Goal: Information Seeking & Learning: Check status

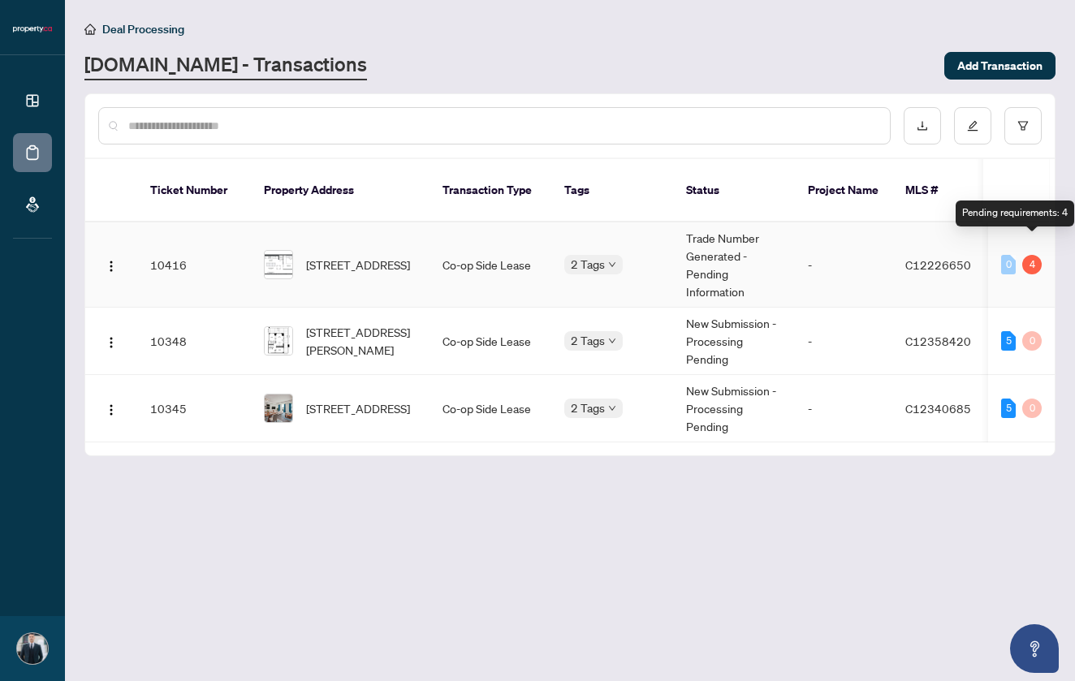
click at [1035, 255] on div "4" at bounding box center [1031, 264] width 19 height 19
click at [1007, 255] on div "0" at bounding box center [1008, 264] width 15 height 19
click at [378, 257] on span "[STREET_ADDRESS]" at bounding box center [358, 265] width 104 height 18
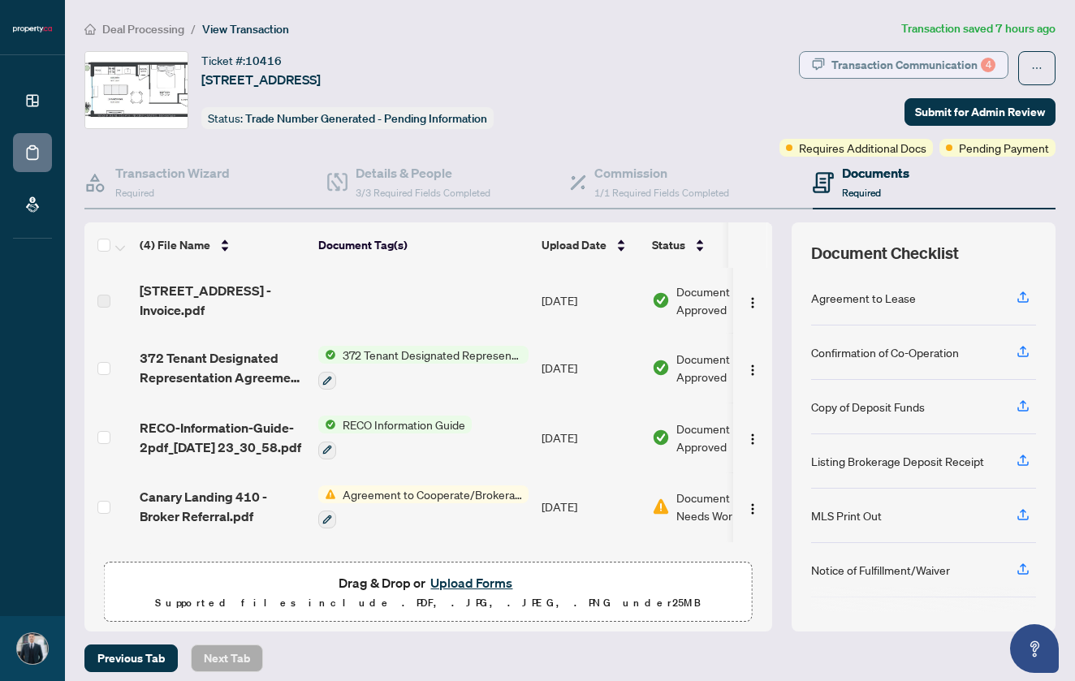
click at [896, 66] on div "Transaction Communication 4" at bounding box center [914, 65] width 164 height 26
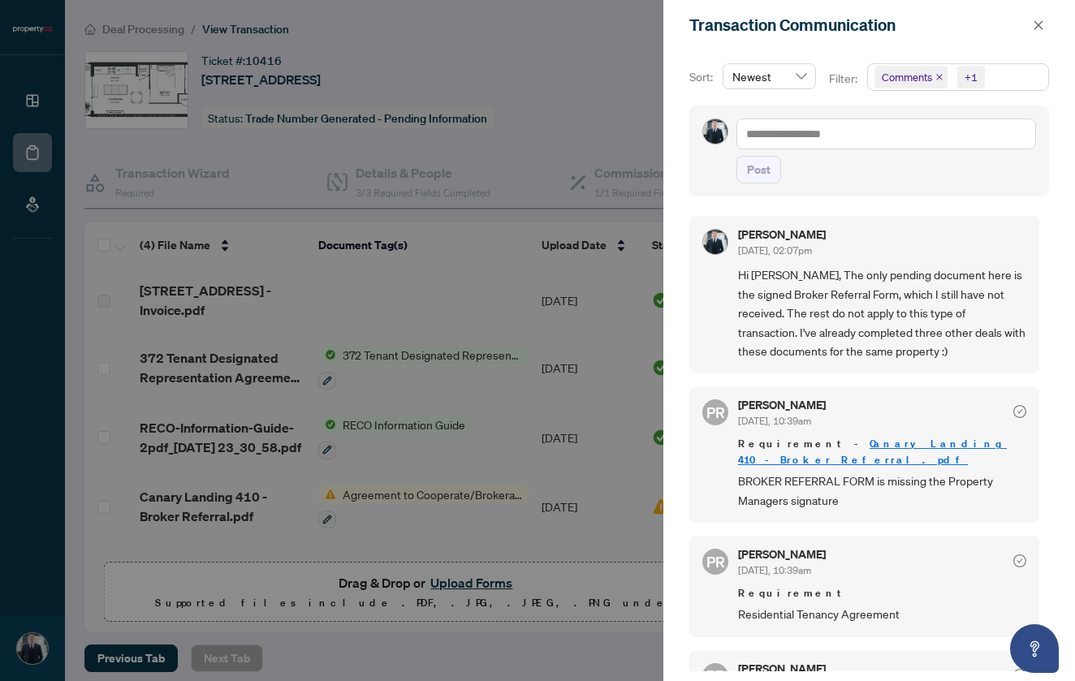
click at [609, 152] on div at bounding box center [537, 340] width 1075 height 681
click at [1039, 28] on icon "close" at bounding box center [1038, 24] width 11 height 11
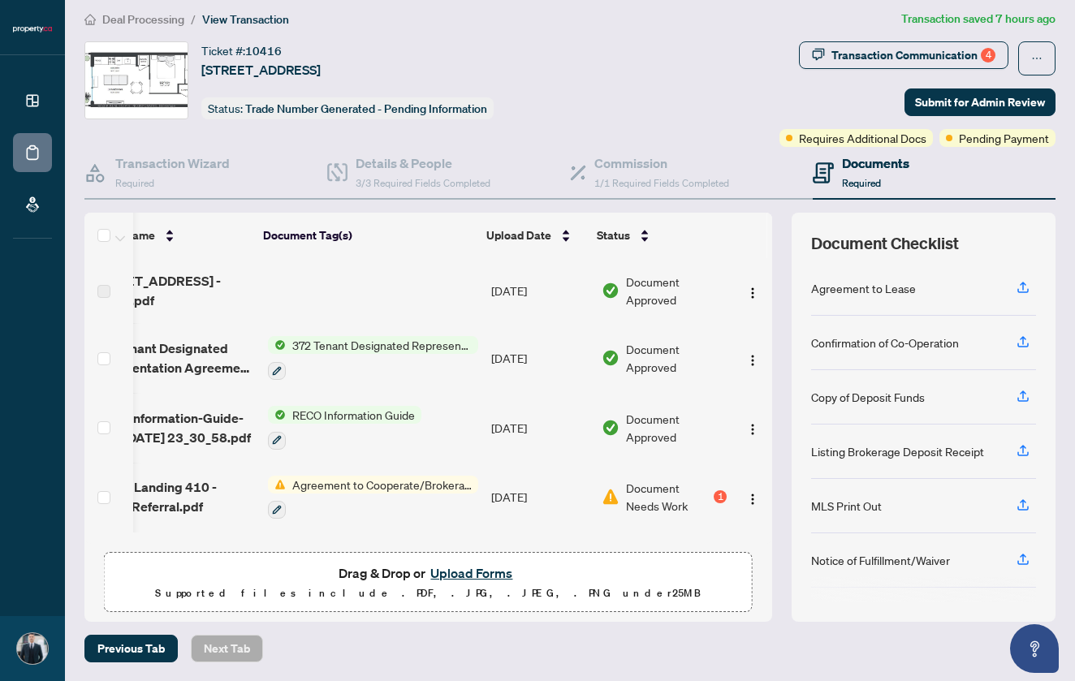
scroll to position [0, 55]
click at [717, 495] on div "1" at bounding box center [720, 496] width 13 height 13
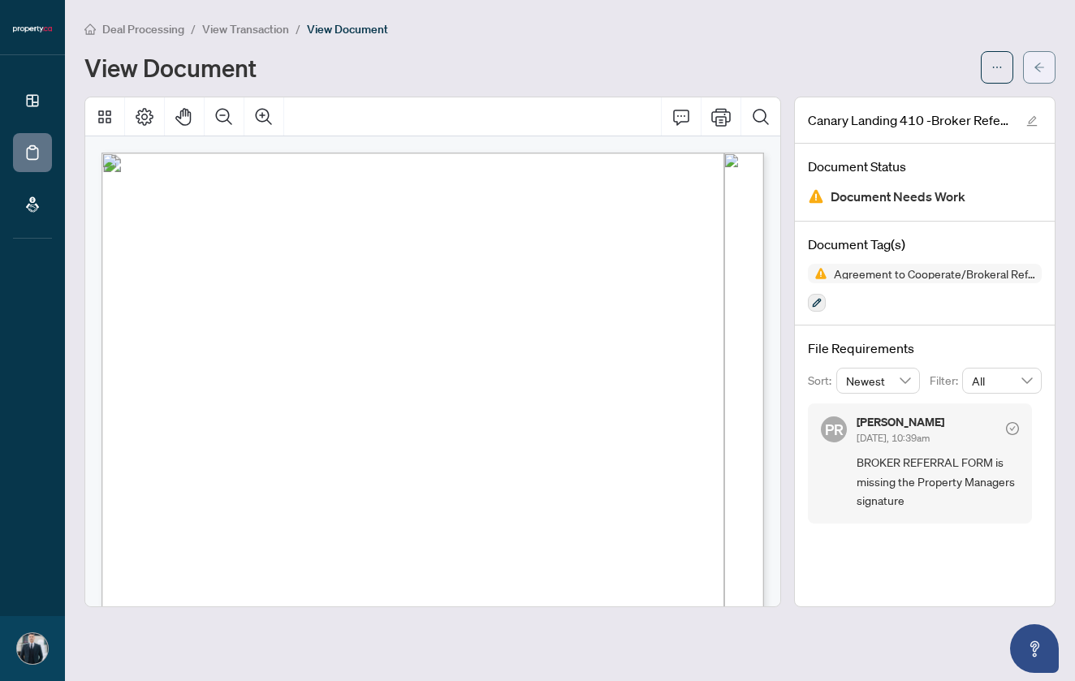
click at [1043, 67] on icon "arrow-left" at bounding box center [1039, 67] width 11 height 11
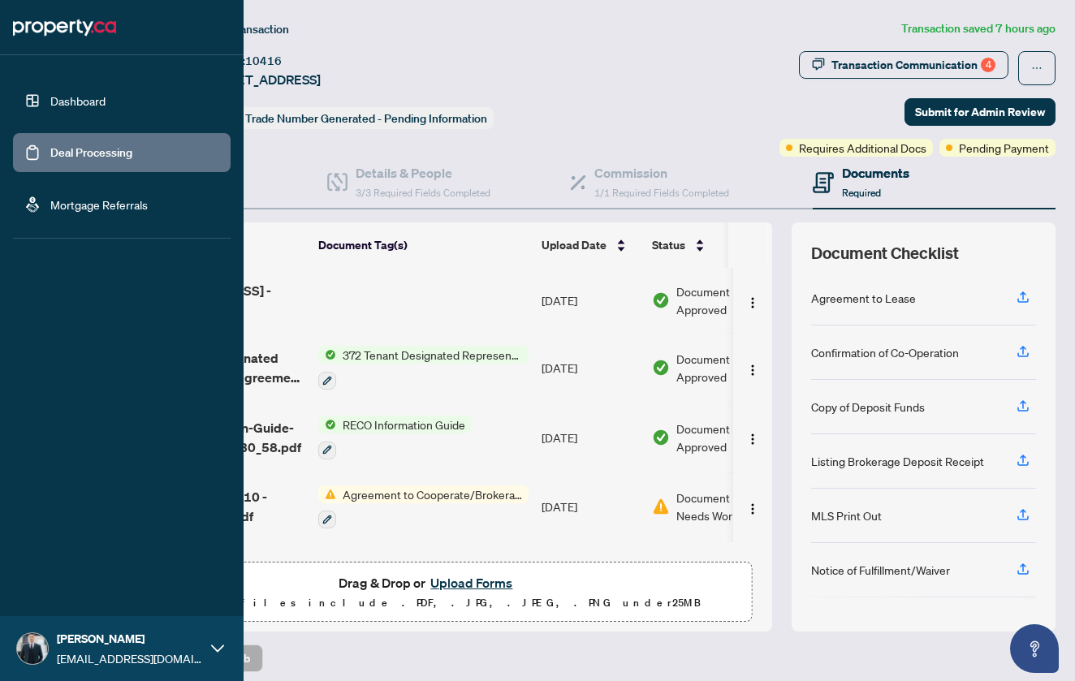
click at [80, 95] on link "Dashboard" at bounding box center [77, 100] width 55 height 15
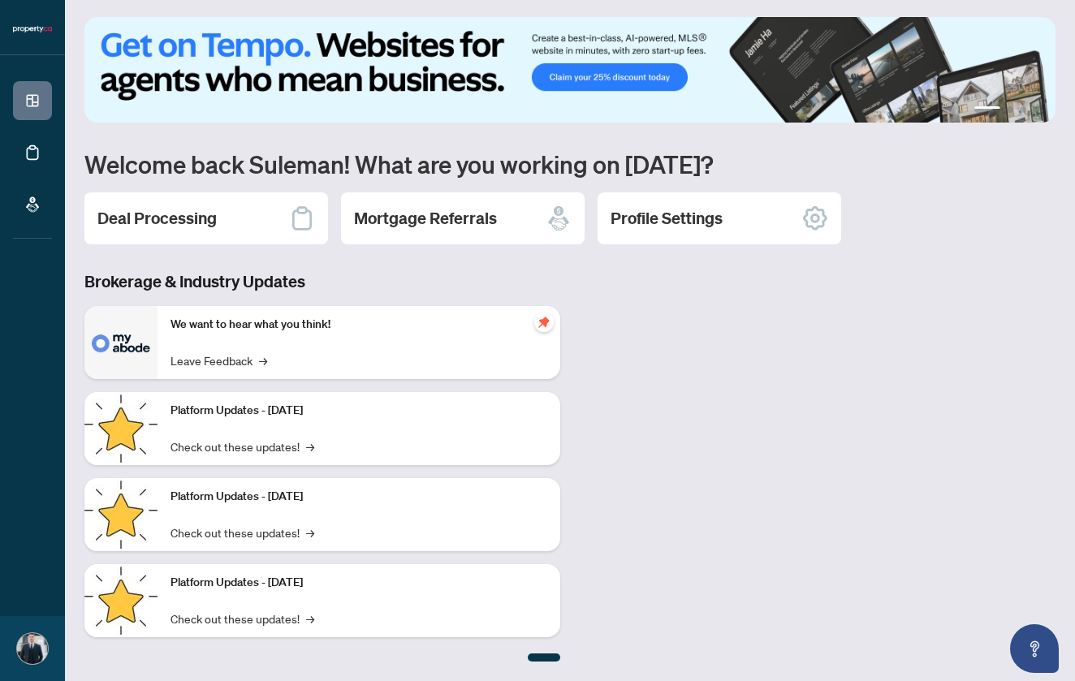
scroll to position [2, 0]
click at [270, 451] on link "Check out these updates! →" at bounding box center [243, 447] width 144 height 18
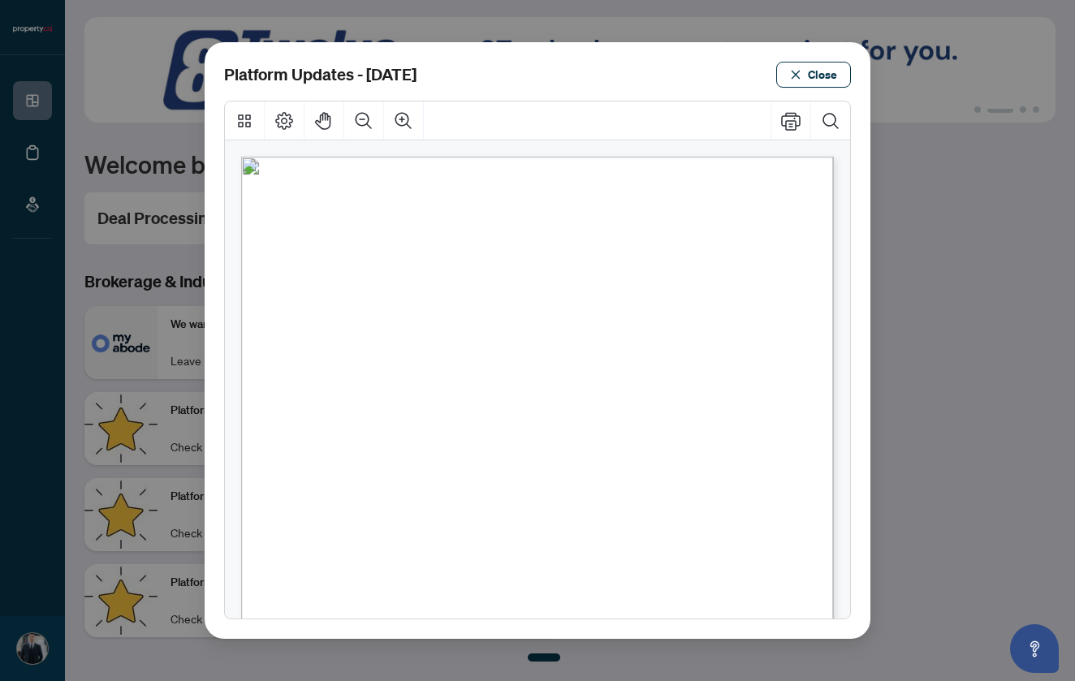
scroll to position [0, 0]
click at [827, 65] on span "Close" at bounding box center [822, 75] width 29 height 26
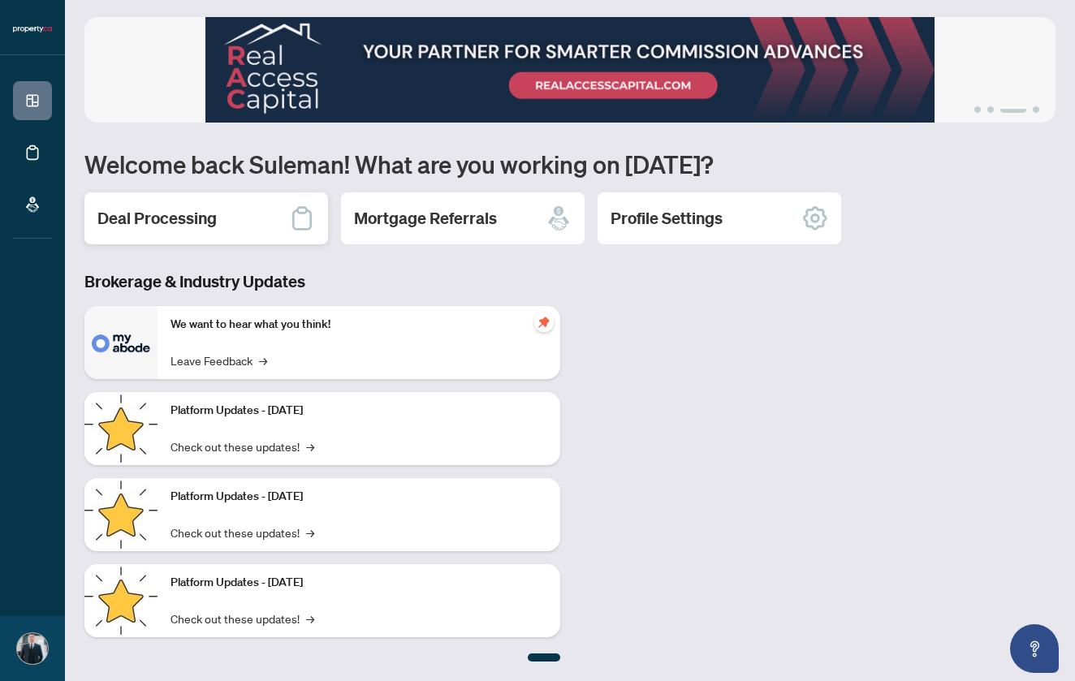
click at [308, 224] on icon at bounding box center [302, 218] width 26 height 26
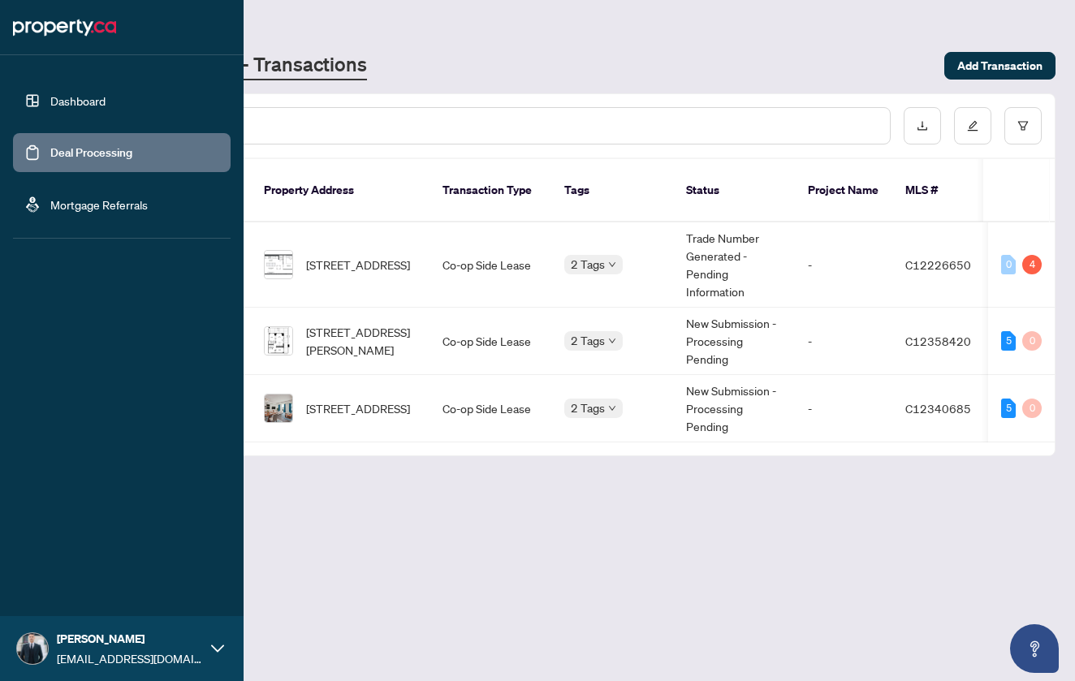
click at [80, 104] on link "Dashboard" at bounding box center [77, 100] width 55 height 15
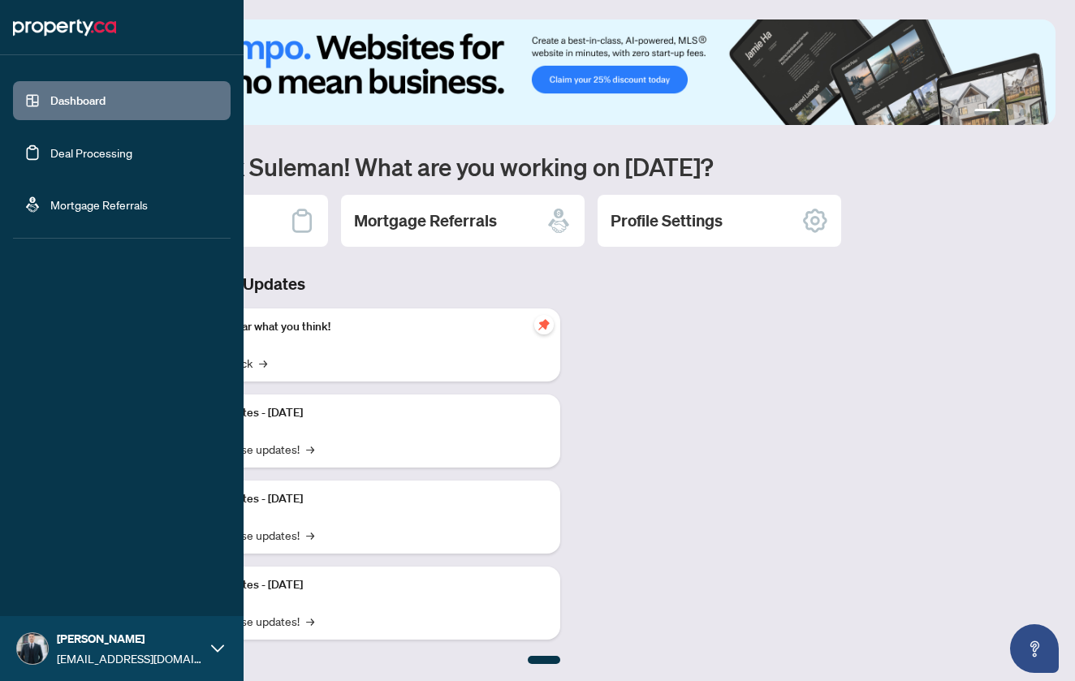
click at [63, 145] on link "Deal Processing" at bounding box center [91, 152] width 82 height 15
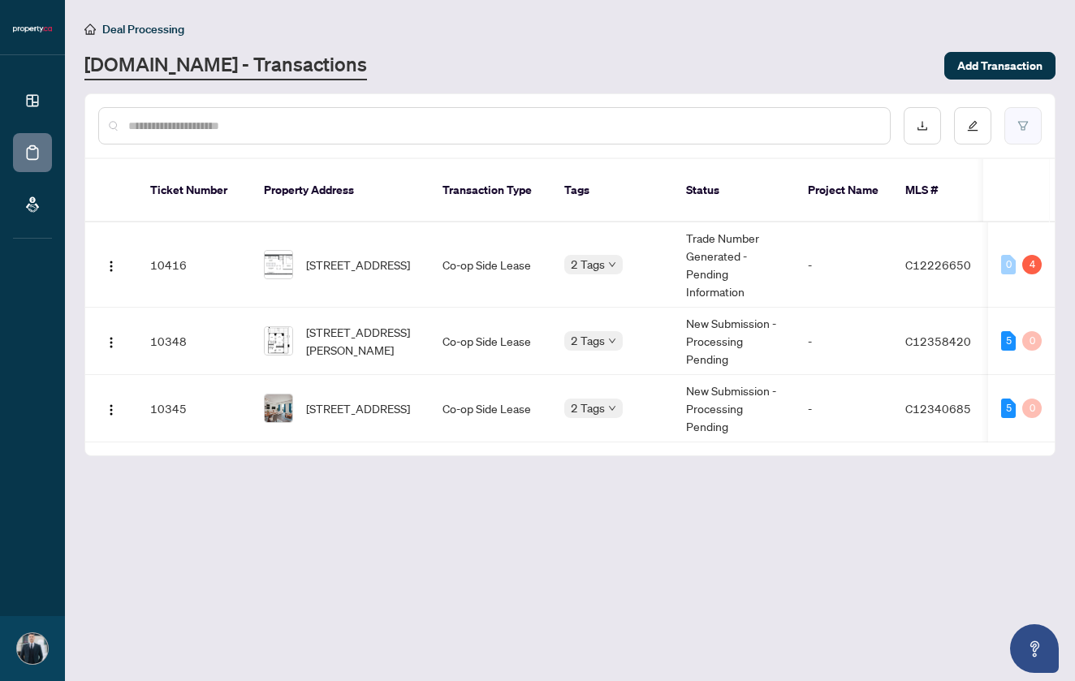
click at [1022, 124] on icon "filter" at bounding box center [1022, 125] width 11 height 11
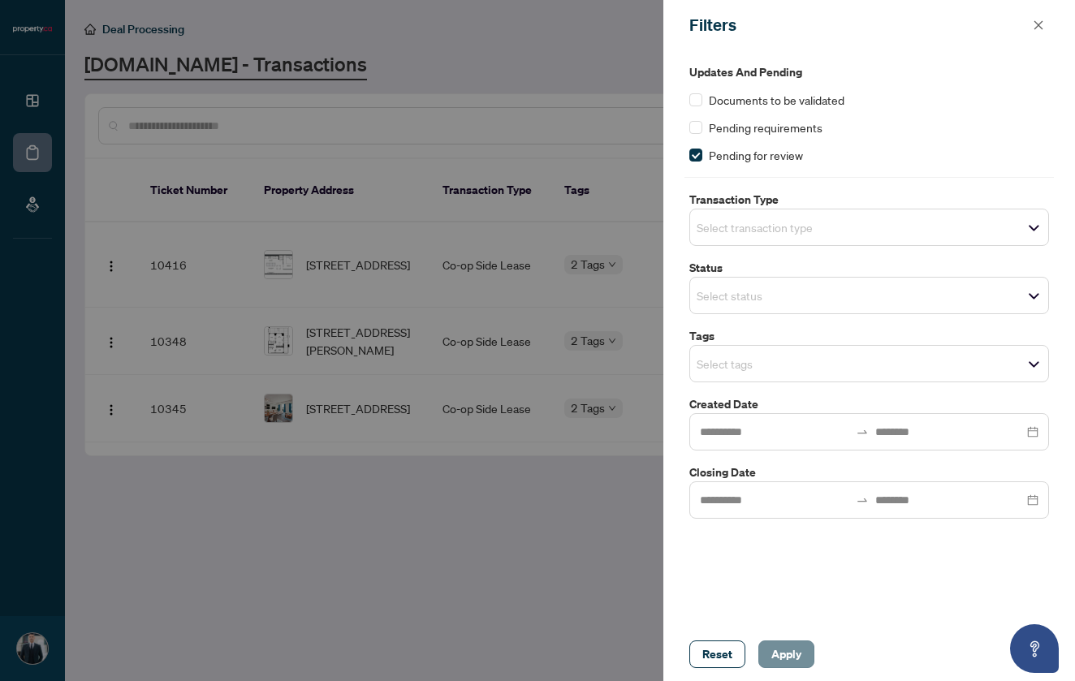
click at [801, 658] on span "Apply" at bounding box center [786, 655] width 30 height 26
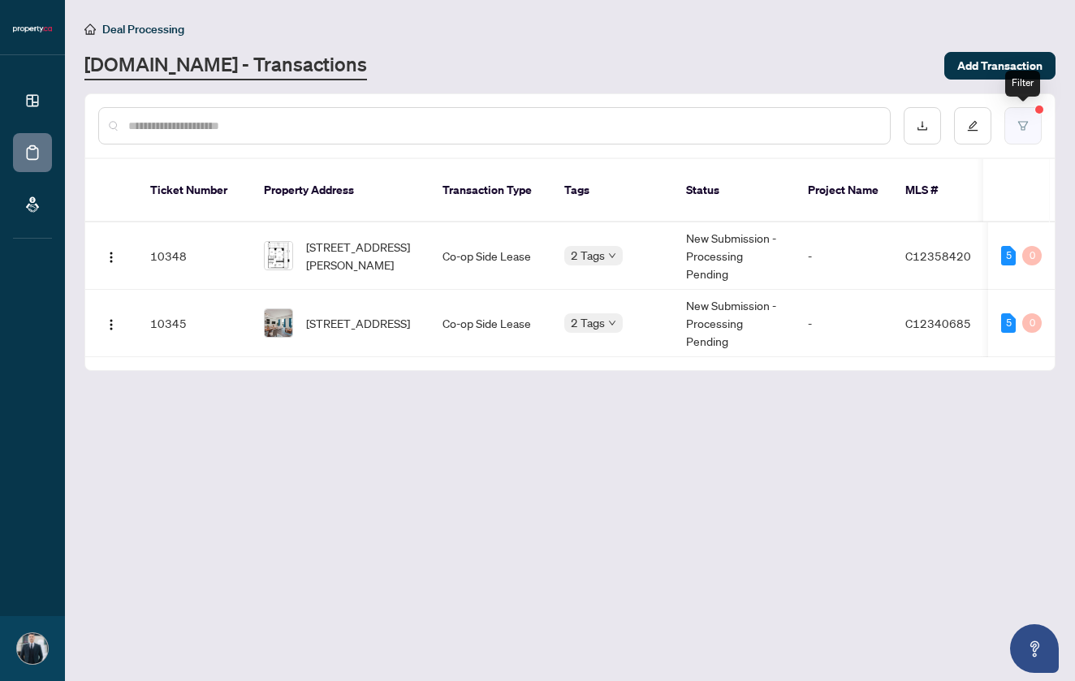
click at [1023, 119] on button "button" at bounding box center [1023, 125] width 37 height 37
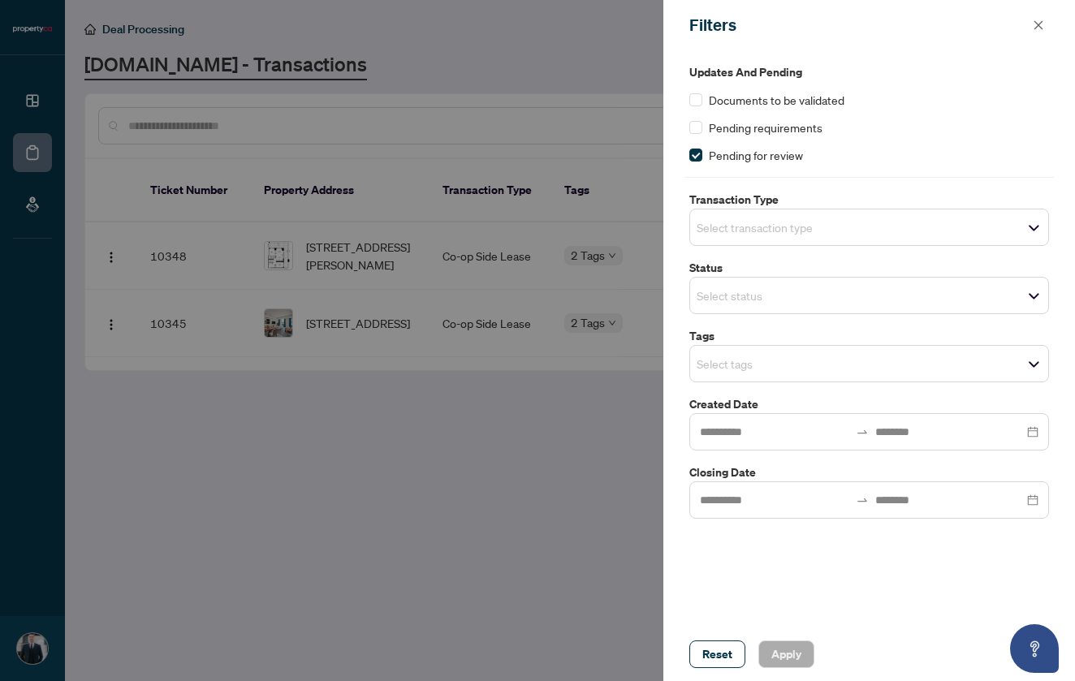
click at [706, 163] on div "Updates and Pending Documents to be validated Pending requirements Pending for …" at bounding box center [869, 291] width 369 height 456
click at [698, 156] on span at bounding box center [695, 155] width 13 height 13
click at [701, 134] on label at bounding box center [695, 128] width 13 height 18
click at [699, 102] on span at bounding box center [695, 99] width 13 height 13
click at [699, 126] on span at bounding box center [695, 127] width 13 height 13
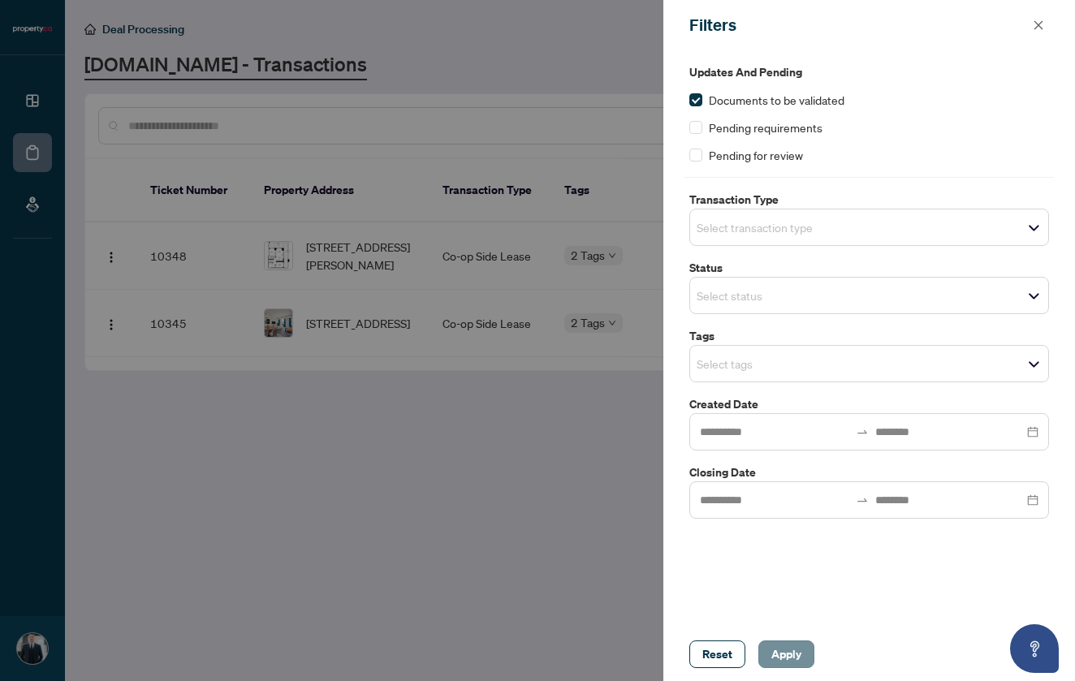
click at [793, 649] on span "Apply" at bounding box center [786, 655] width 30 height 26
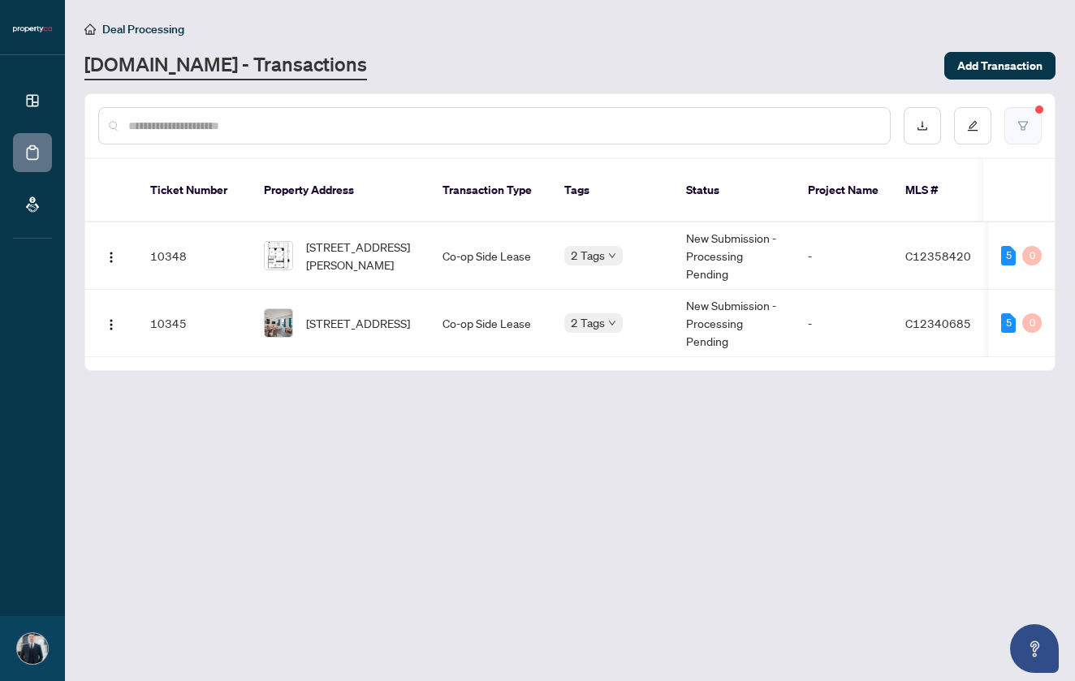
click at [1017, 131] on button "button" at bounding box center [1023, 125] width 37 height 37
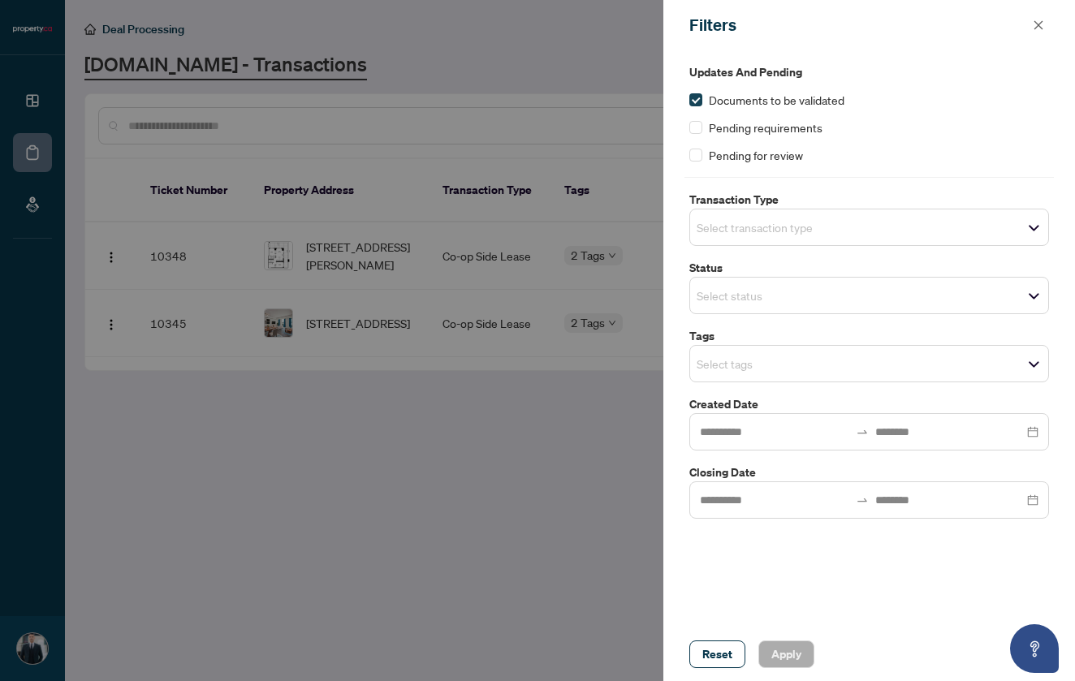
click at [700, 106] on label at bounding box center [695, 100] width 13 height 18
click at [793, 655] on span "Apply" at bounding box center [786, 655] width 30 height 26
